Goal: Information Seeking & Learning: Learn about a topic

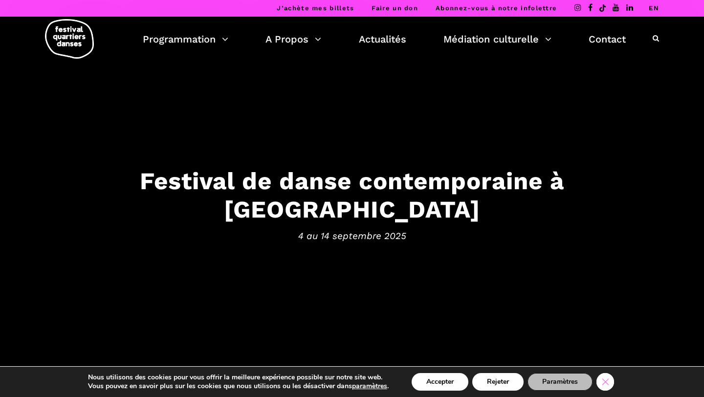
click at [604, 386] on icon "Close GDPR Cookie Banner" at bounding box center [605, 381] width 18 height 15
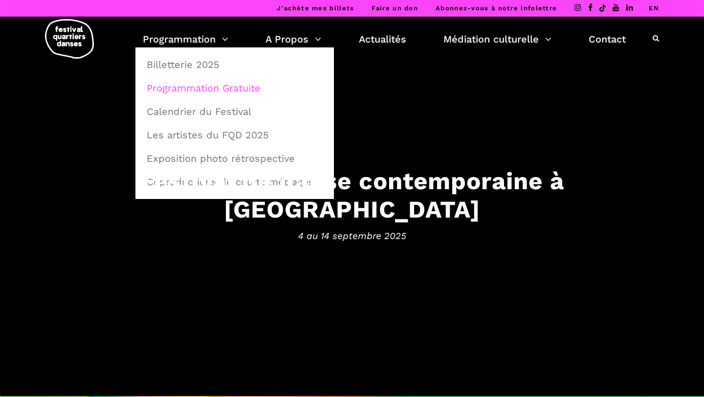
click at [200, 92] on link "Programmation Gratuite" at bounding box center [235, 88] width 188 height 22
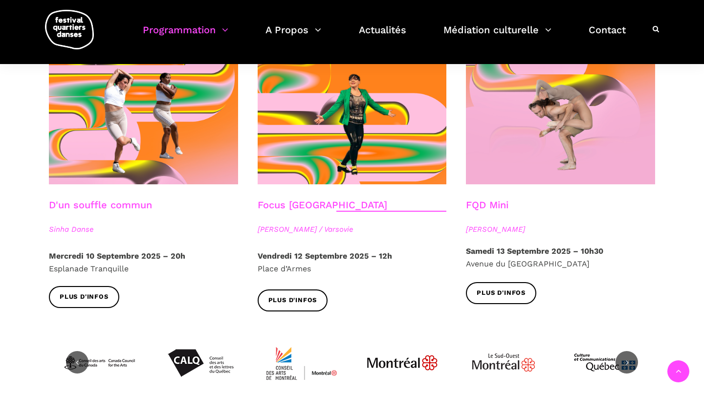
scroll to position [1099, 0]
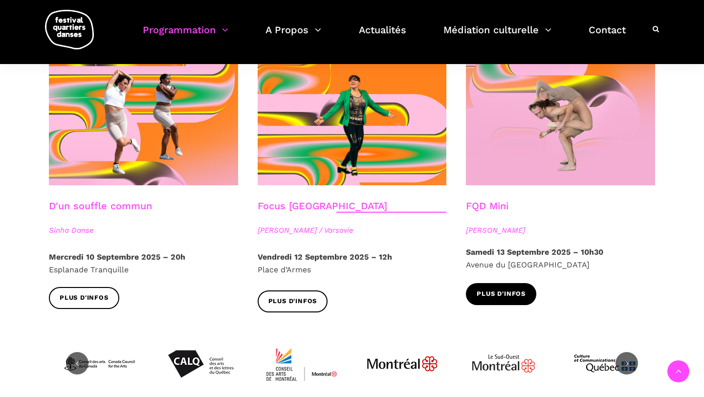
click at [472, 284] on link "Plus d'infos" at bounding box center [501, 294] width 70 height 22
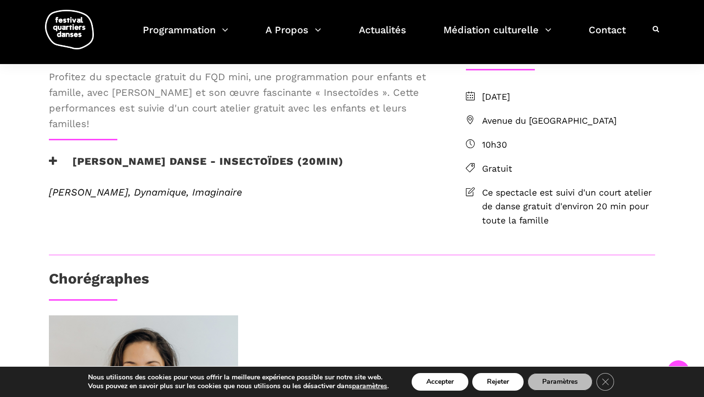
scroll to position [249, 0]
